Goal: Transaction & Acquisition: Purchase product/service

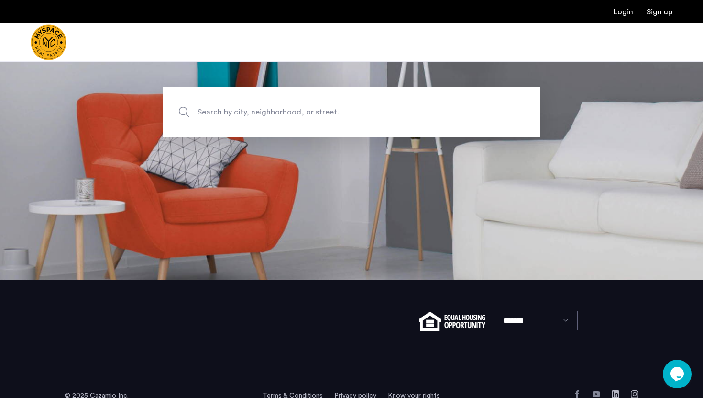
scroll to position [117, 0]
click at [303, 113] on span "Search by city, neighborhood, or street." at bounding box center [330, 112] width 264 height 13
click at [303, 113] on input "Search by city, neighborhood, or street." at bounding box center [351, 113] width 377 height 50
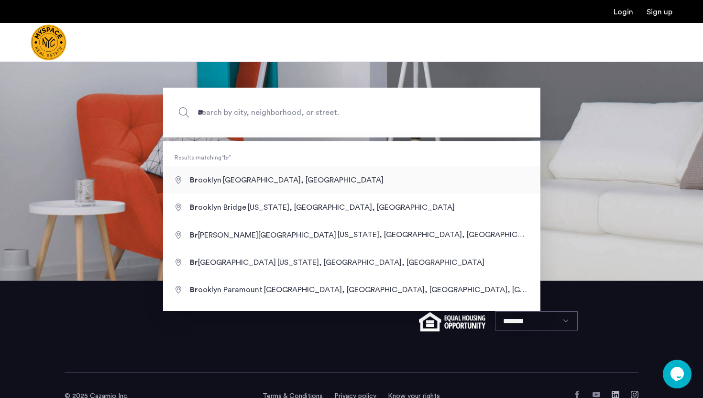
type input "**********"
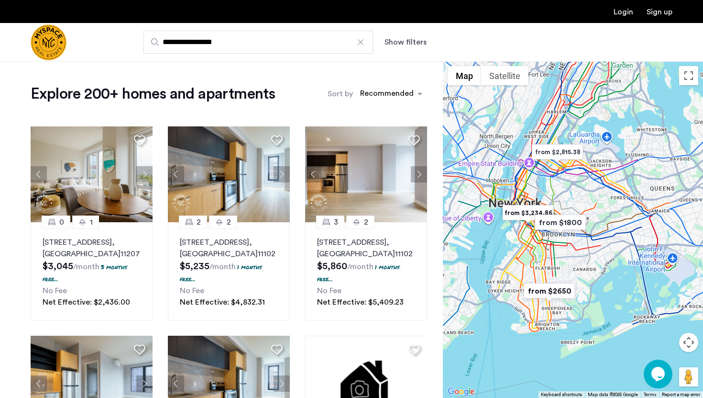
click at [397, 42] on button "Show filters" at bounding box center [406, 41] width 42 height 11
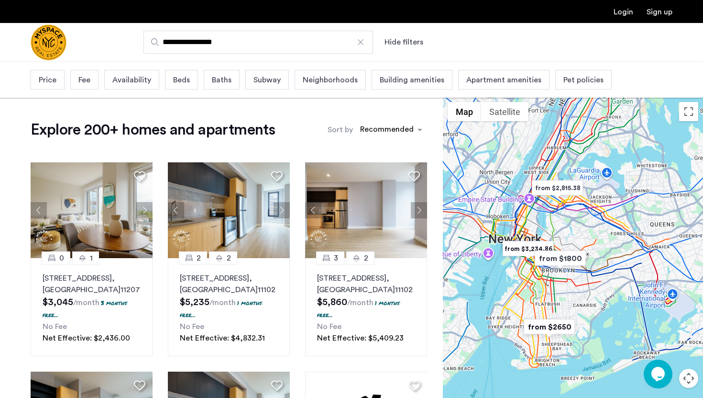
click at [44, 78] on span "Price" at bounding box center [48, 79] width 18 height 11
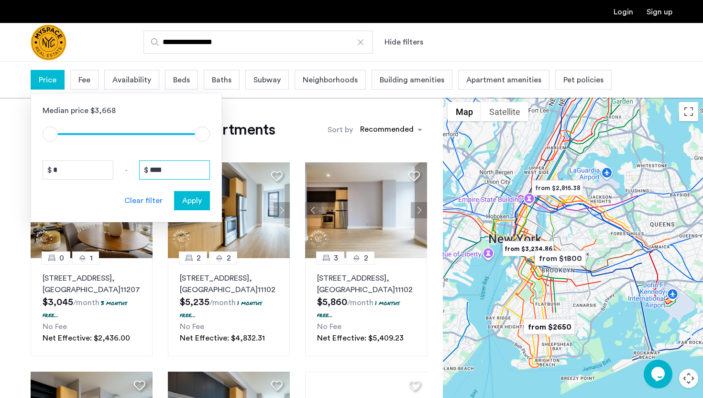
click at [155, 167] on input "****" at bounding box center [174, 169] width 71 height 19
click at [161, 168] on input "****" at bounding box center [174, 169] width 71 height 19
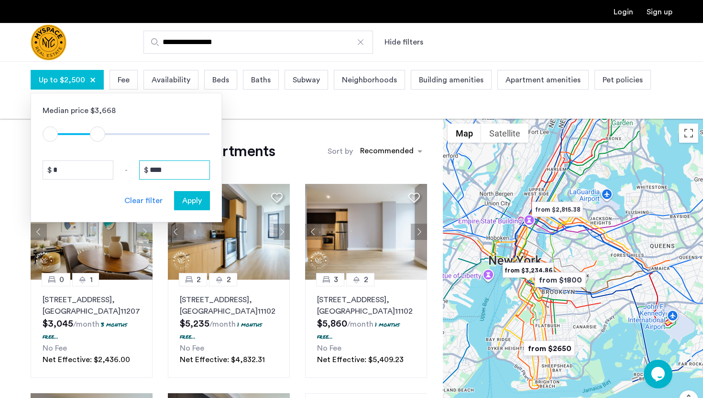
type input "****"
click at [195, 203] on span "Apply" at bounding box center [192, 200] width 20 height 11
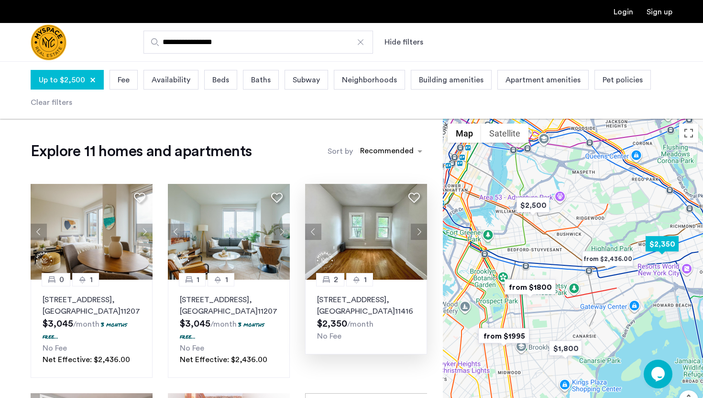
click at [361, 220] on img at bounding box center [366, 232] width 122 height 96
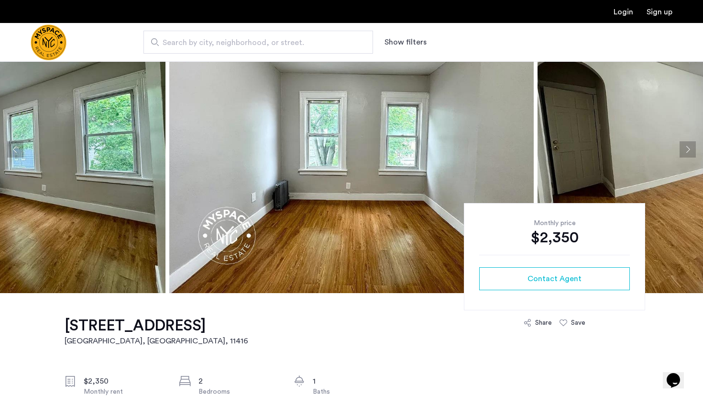
scroll to position [66, 0]
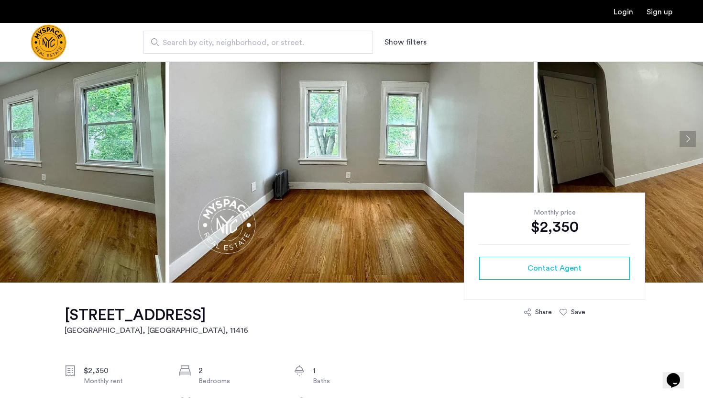
click at [687, 141] on button "Next apartment" at bounding box center [688, 139] width 16 height 16
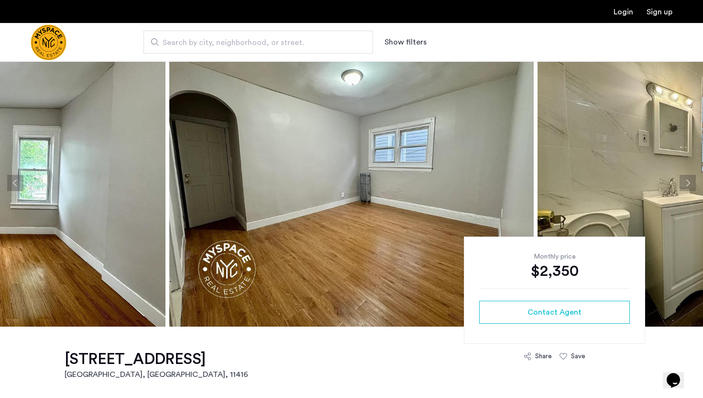
scroll to position [17, 0]
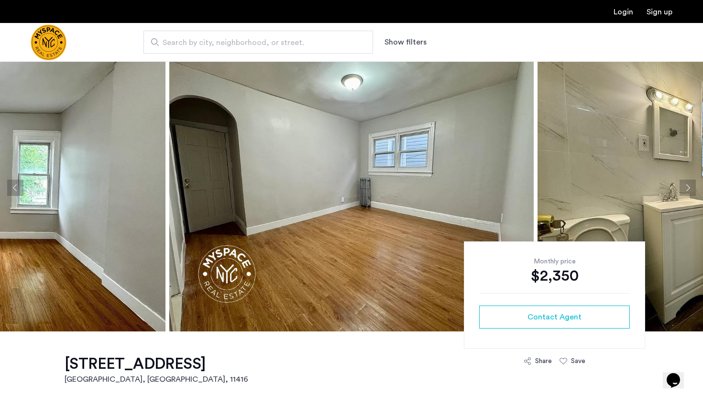
click at [687, 188] on button "Next apartment" at bounding box center [688, 187] width 16 height 16
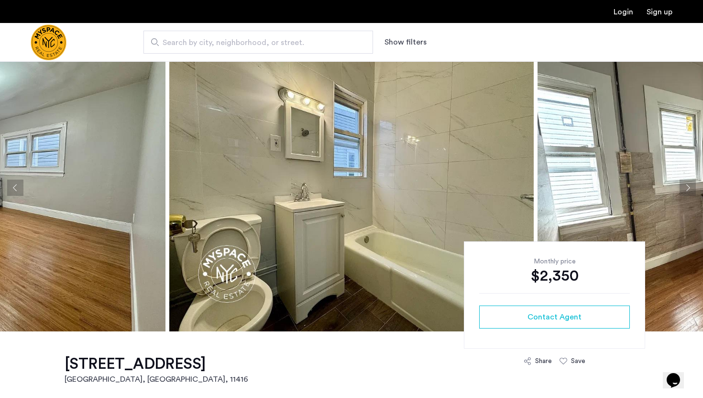
click at [687, 188] on button "Next apartment" at bounding box center [688, 187] width 16 height 16
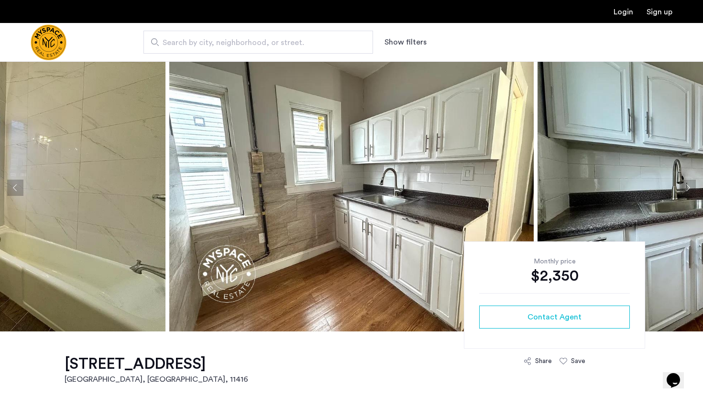
click at [687, 188] on button "Next apartment" at bounding box center [688, 187] width 16 height 16
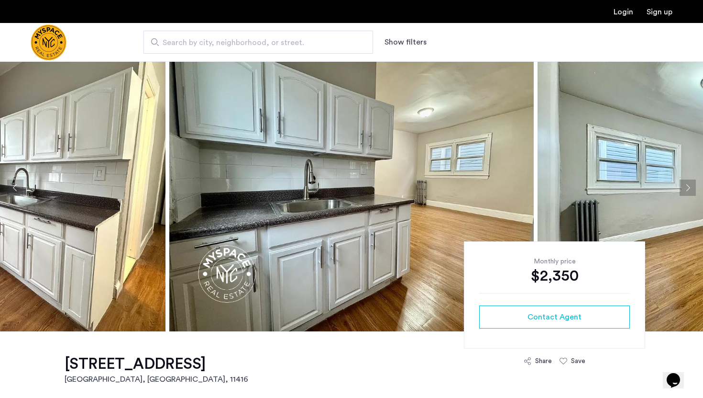
click at [17, 187] on button "Previous apartment" at bounding box center [15, 187] width 16 height 16
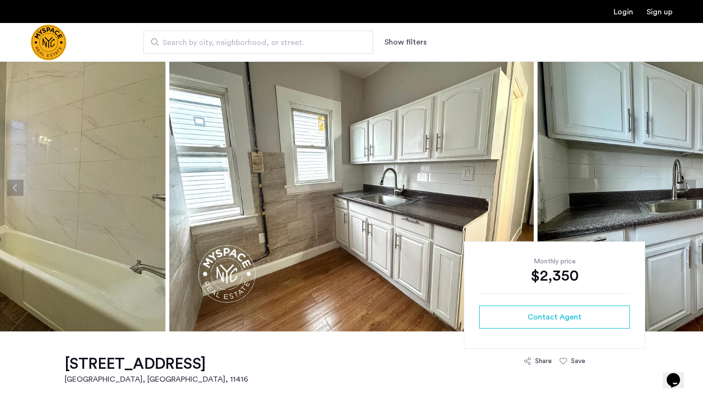
click at [687, 189] on button "Next apartment" at bounding box center [688, 187] width 16 height 16
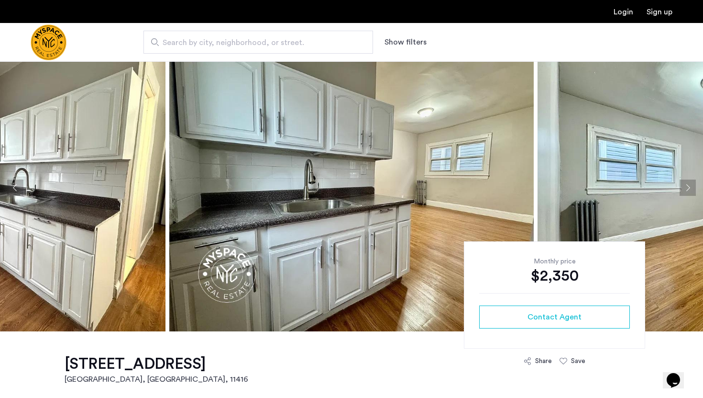
click at [687, 188] on button "Next apartment" at bounding box center [688, 187] width 16 height 16
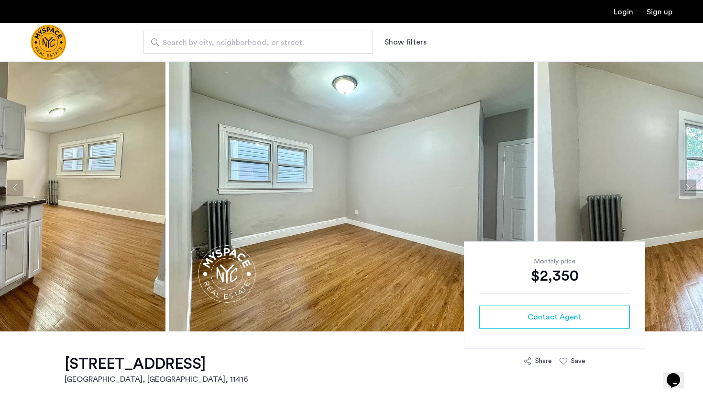
click at [687, 188] on button "Next apartment" at bounding box center [688, 187] width 16 height 16
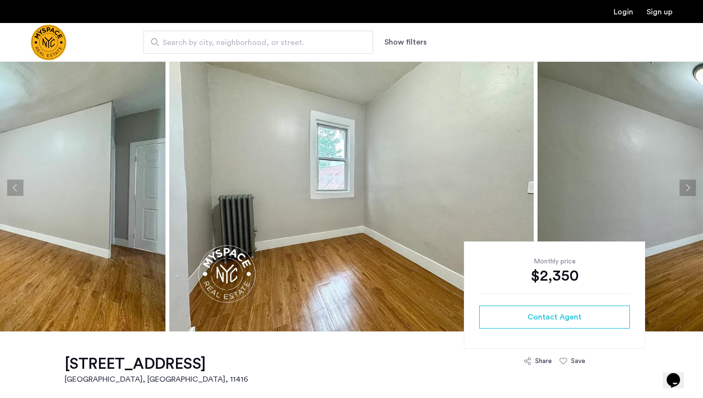
click at [687, 188] on button "Next apartment" at bounding box center [688, 187] width 16 height 16
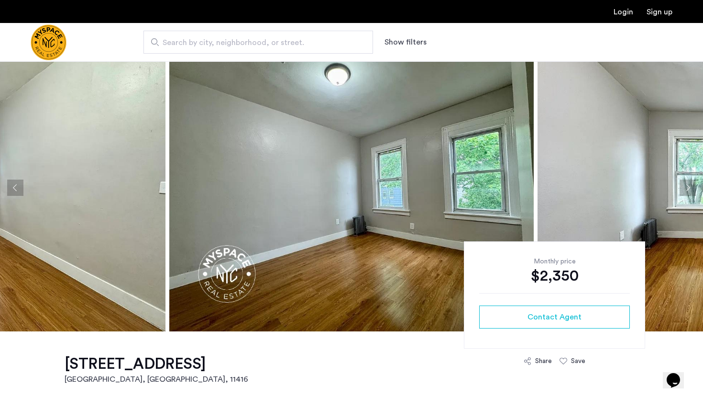
click at [687, 188] on button "Next apartment" at bounding box center [688, 187] width 16 height 16
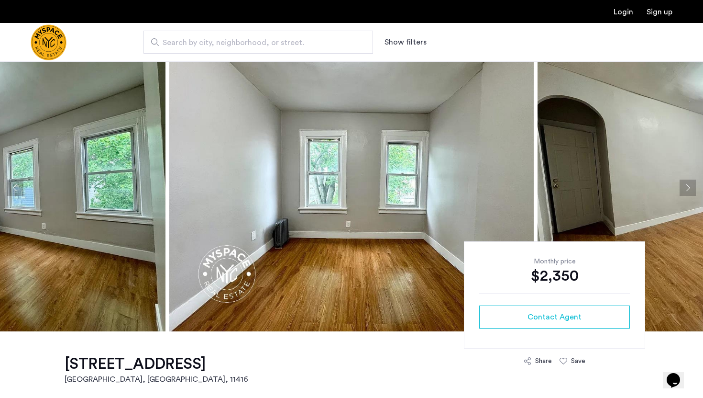
click at [687, 188] on button "Next apartment" at bounding box center [688, 187] width 16 height 16
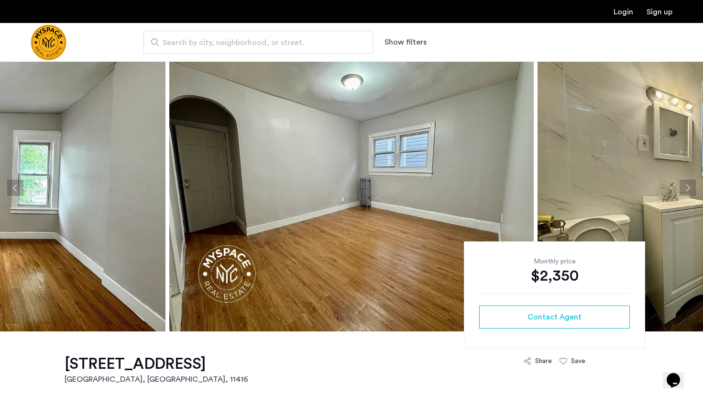
click at [687, 188] on button "Next apartment" at bounding box center [688, 187] width 16 height 16
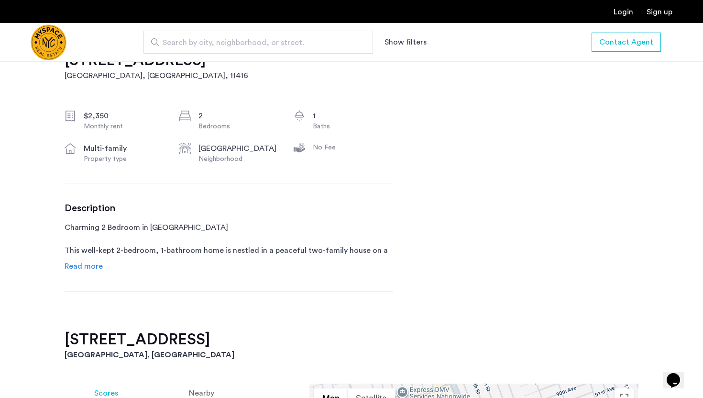
scroll to position [336, 0]
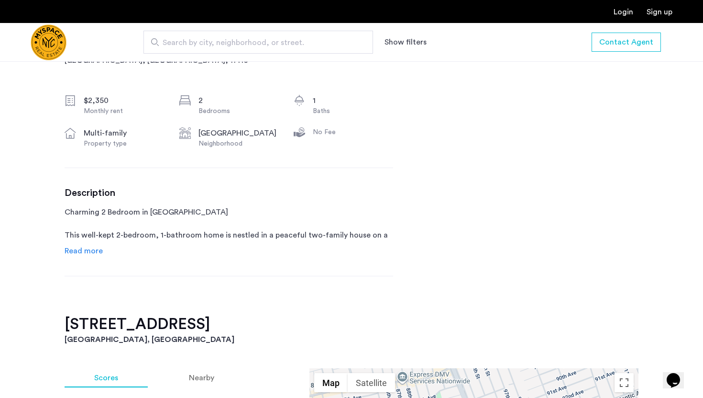
click at [94, 251] on span "Read more" at bounding box center [84, 251] width 38 height 8
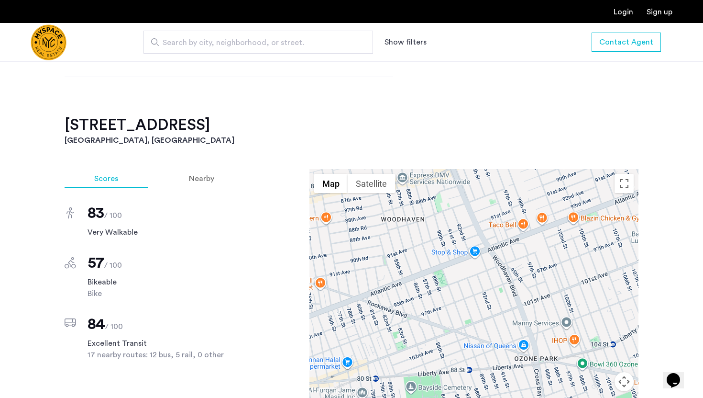
scroll to position [670, 0]
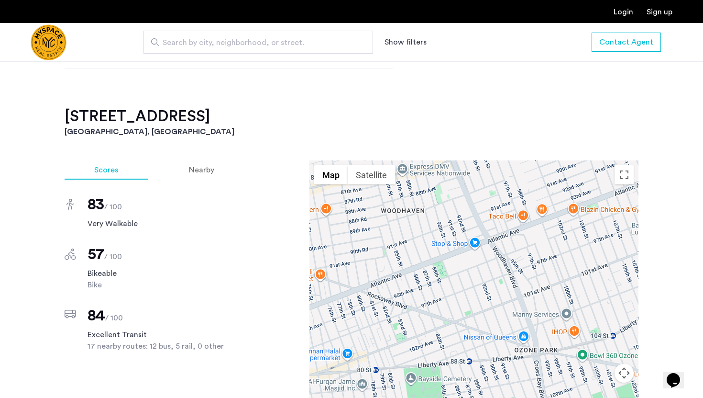
click at [177, 249] on div "57 / 100" at bounding box center [166, 253] width 156 height 19
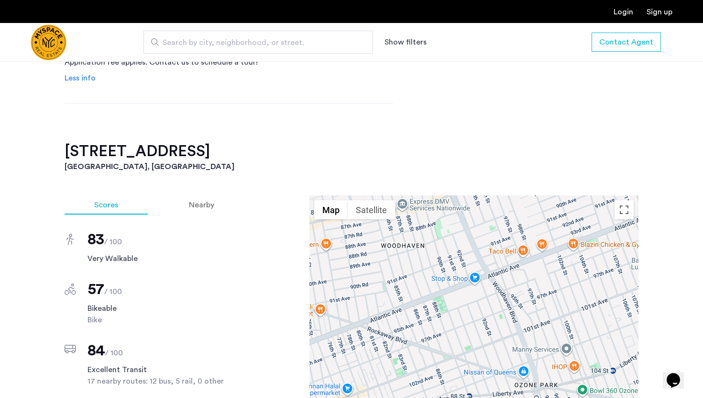
scroll to position [637, 0]
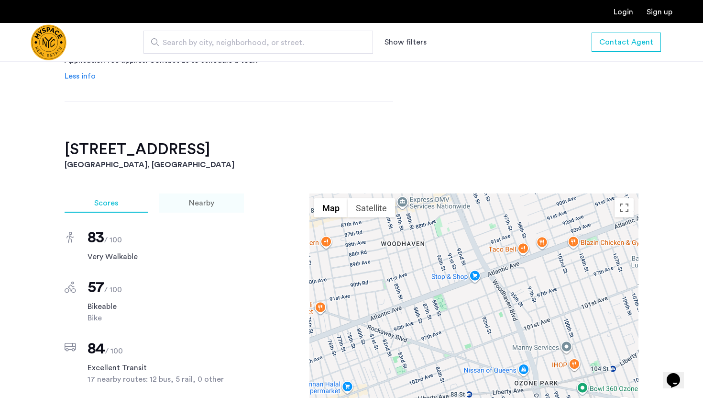
click at [199, 207] on span "Nearby" at bounding box center [201, 203] width 25 height 8
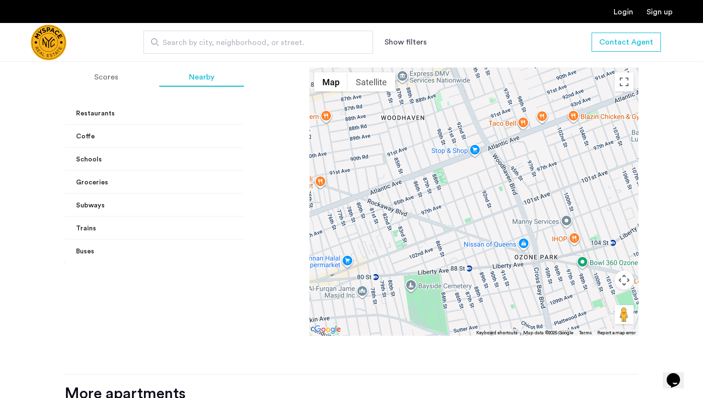
scroll to position [805, 0]
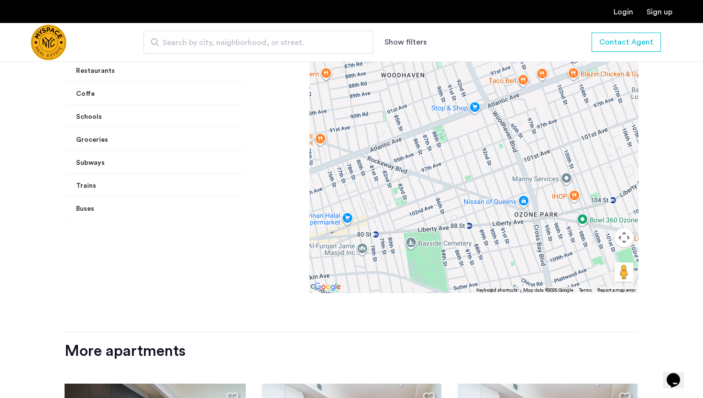
click at [219, 196] on mat-expansion-panel-header "Trains" at bounding box center [184, 185] width 239 height 23
click at [200, 197] on mat-panel-title "Trains" at bounding box center [178, 197] width 204 height 10
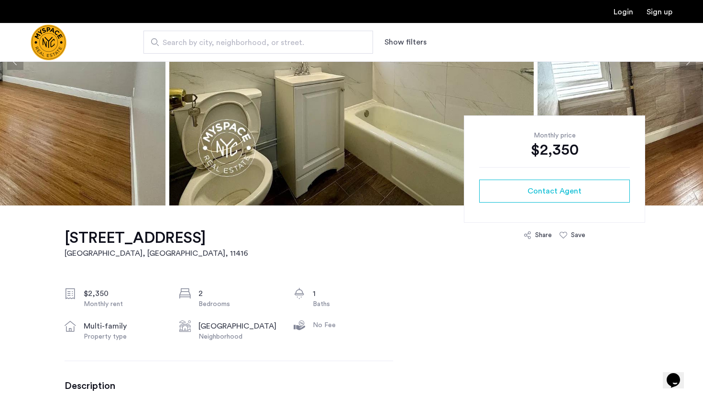
scroll to position [0, 0]
